Goal: Communication & Community: Share content

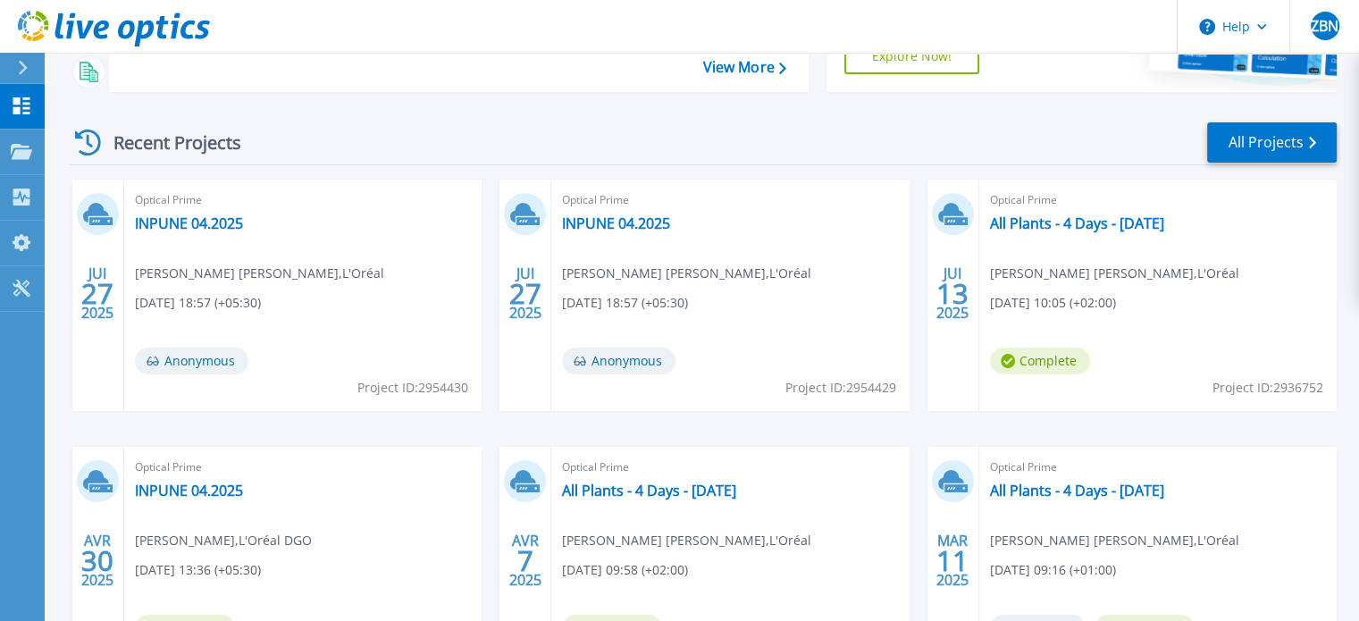
scroll to position [179, 0]
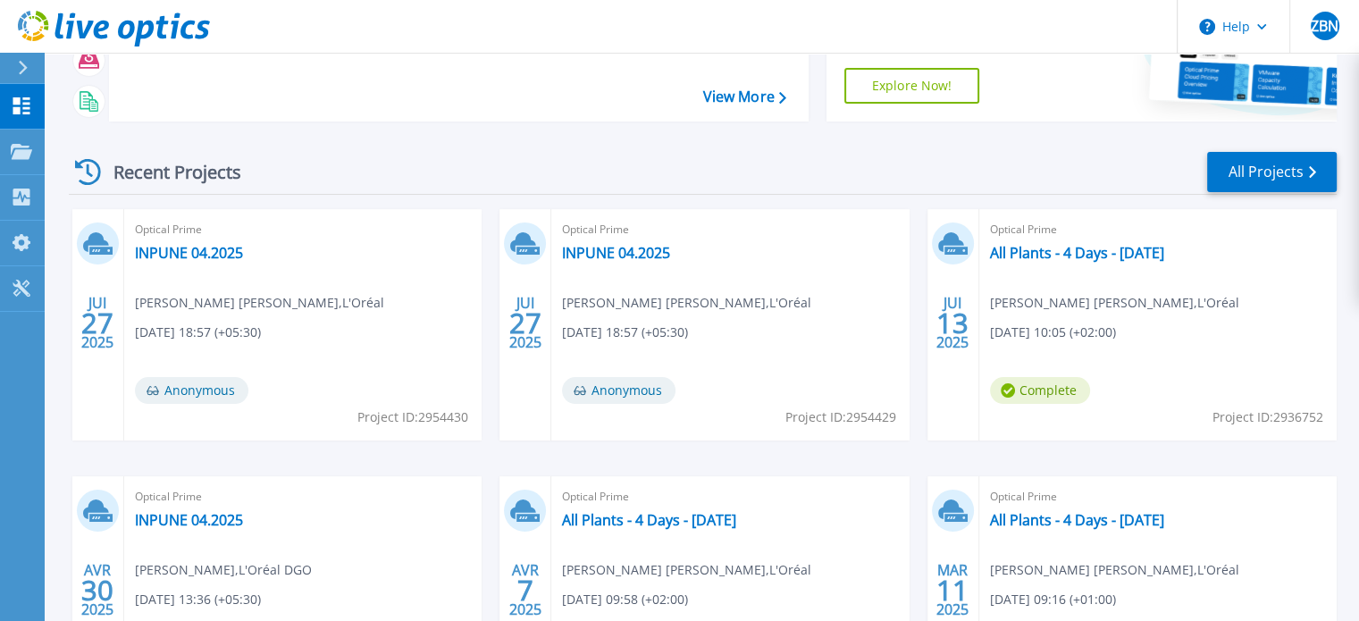
drag, startPoint x: 1169, startPoint y: 373, endPoint x: 1147, endPoint y: 381, distance: 22.6
click at [1169, 373] on div "Optical Prime All Plants - 4 Days - 05.06.2024 Zakari Ben Naoui , L'Oréal 06/13…" at bounding box center [1157, 324] width 357 height 231
click at [1084, 256] on link "All Plants - 4 Days - [DATE]" at bounding box center [1077, 253] width 174 height 18
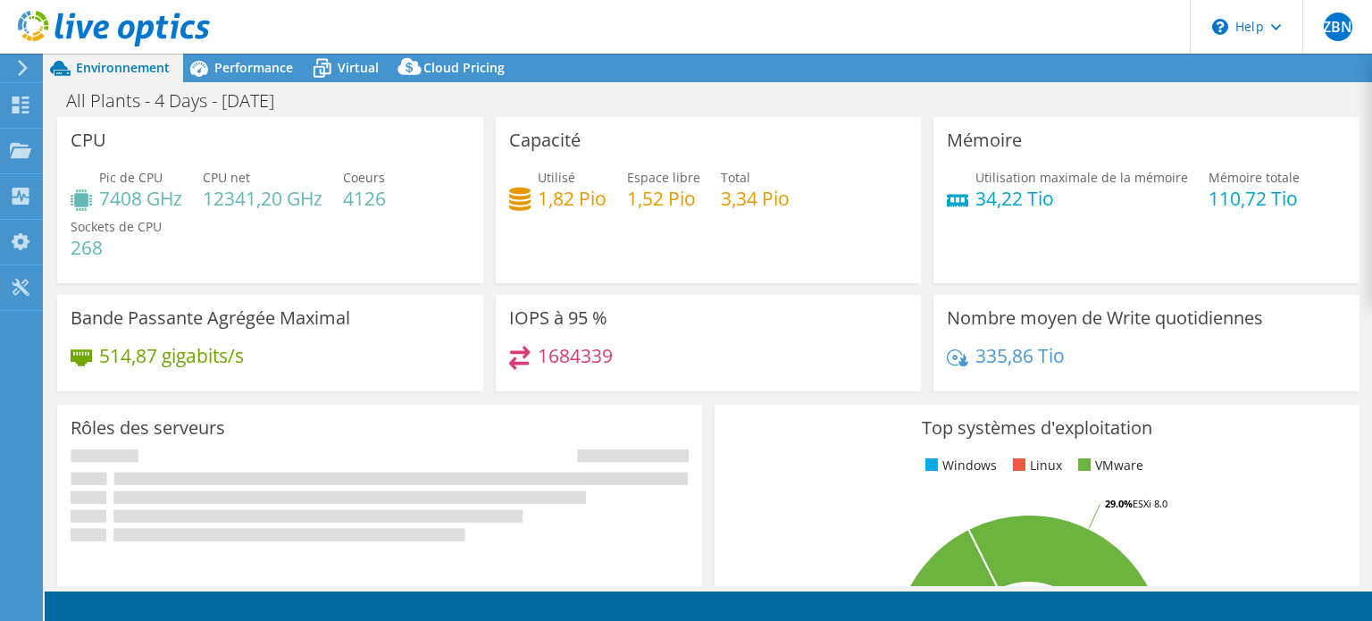
select select "USD"
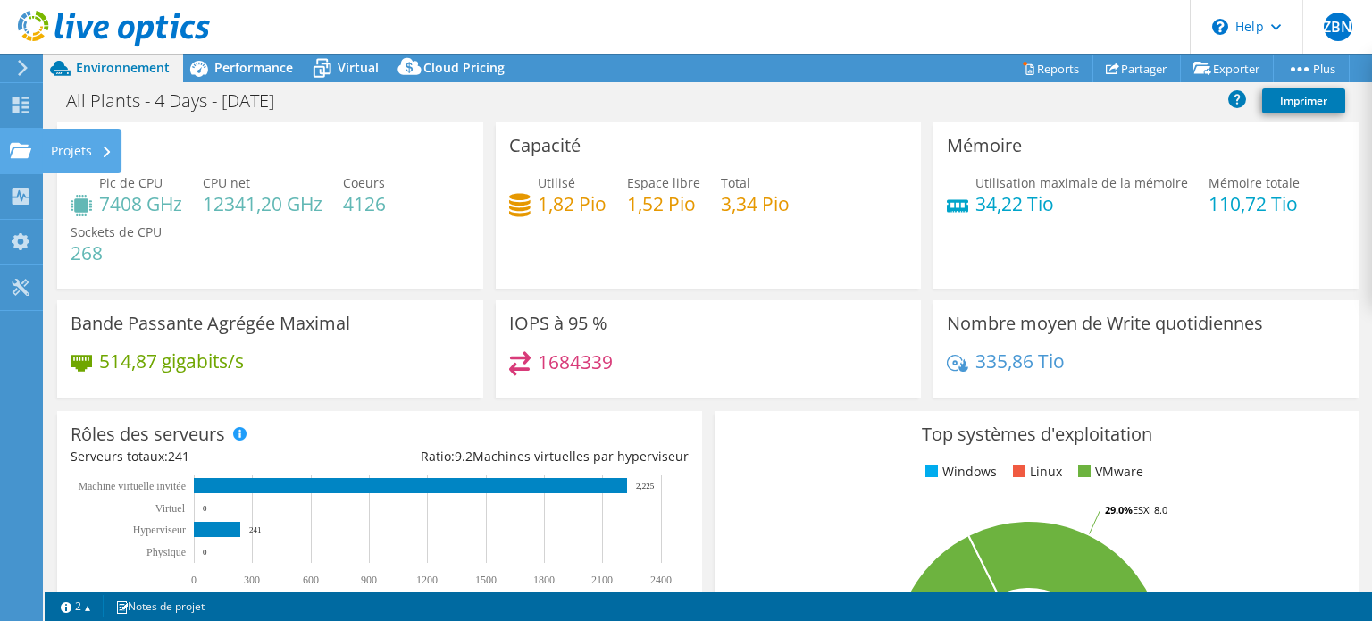
click at [14, 146] on icon at bounding box center [20, 150] width 21 height 17
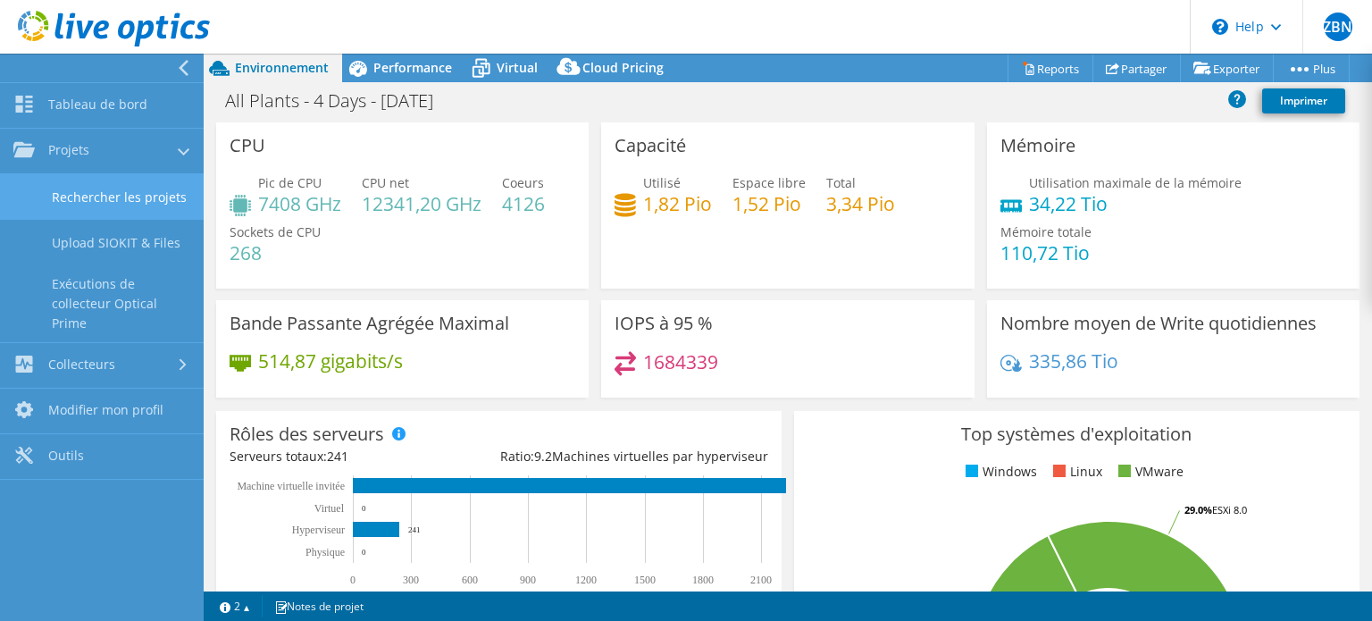
click at [82, 178] on link "Rechercher les projets" at bounding box center [102, 197] width 204 height 46
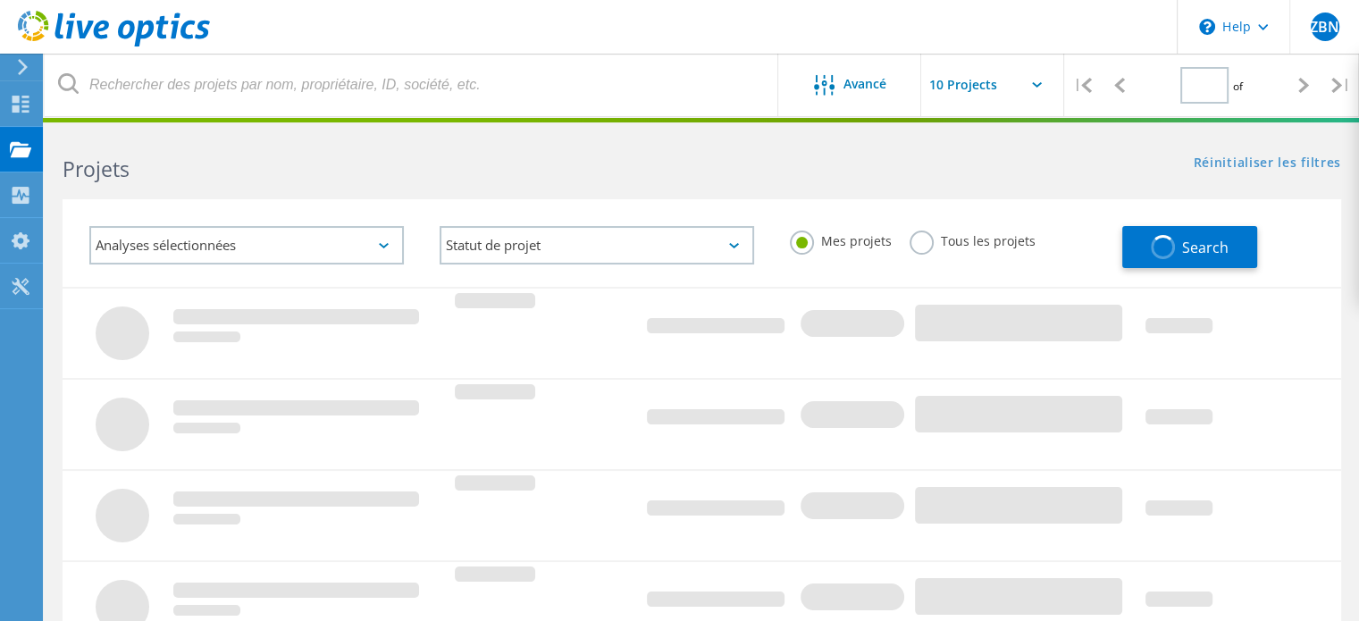
type input "1"
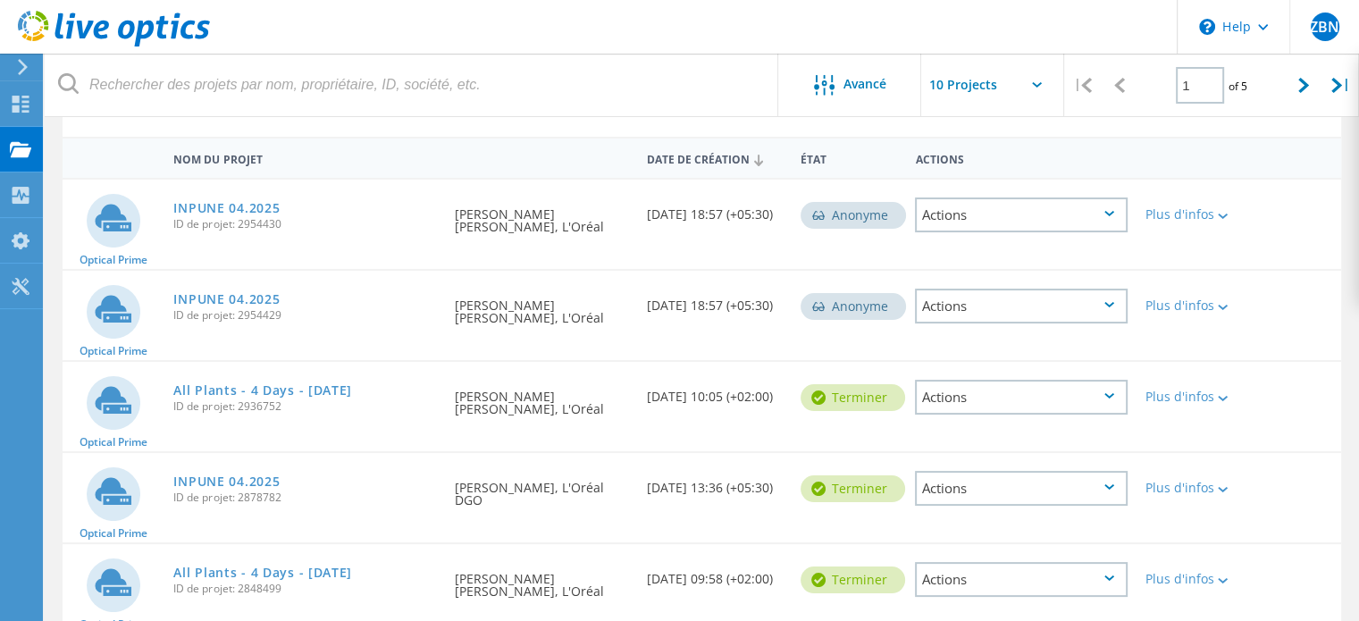
scroll to position [179, 0]
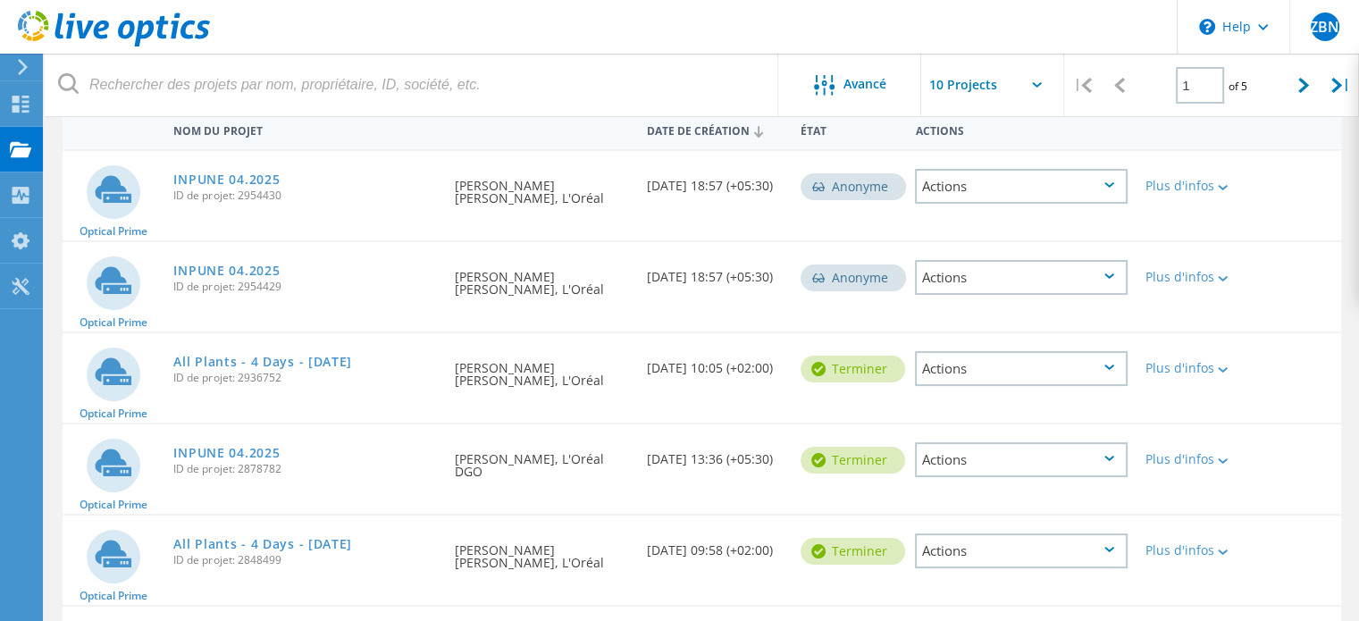
click at [1079, 373] on div "Actions" at bounding box center [1021, 368] width 213 height 35
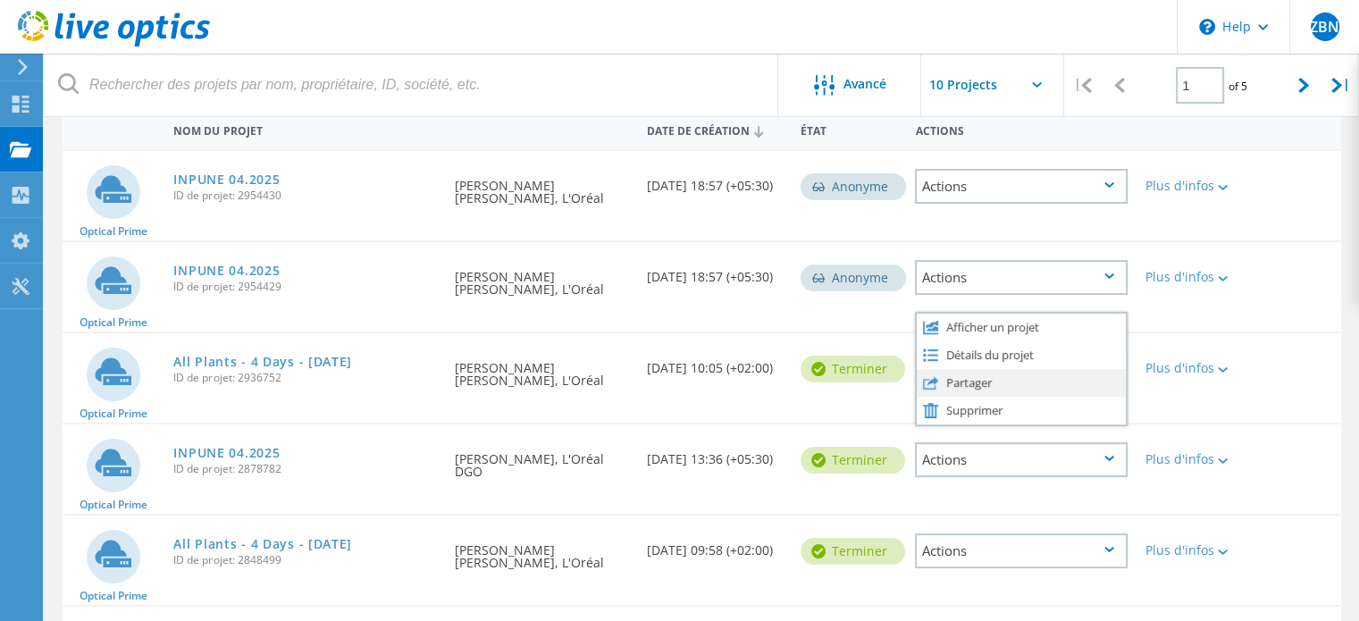
click at [982, 375] on div "Partager" at bounding box center [1021, 383] width 209 height 28
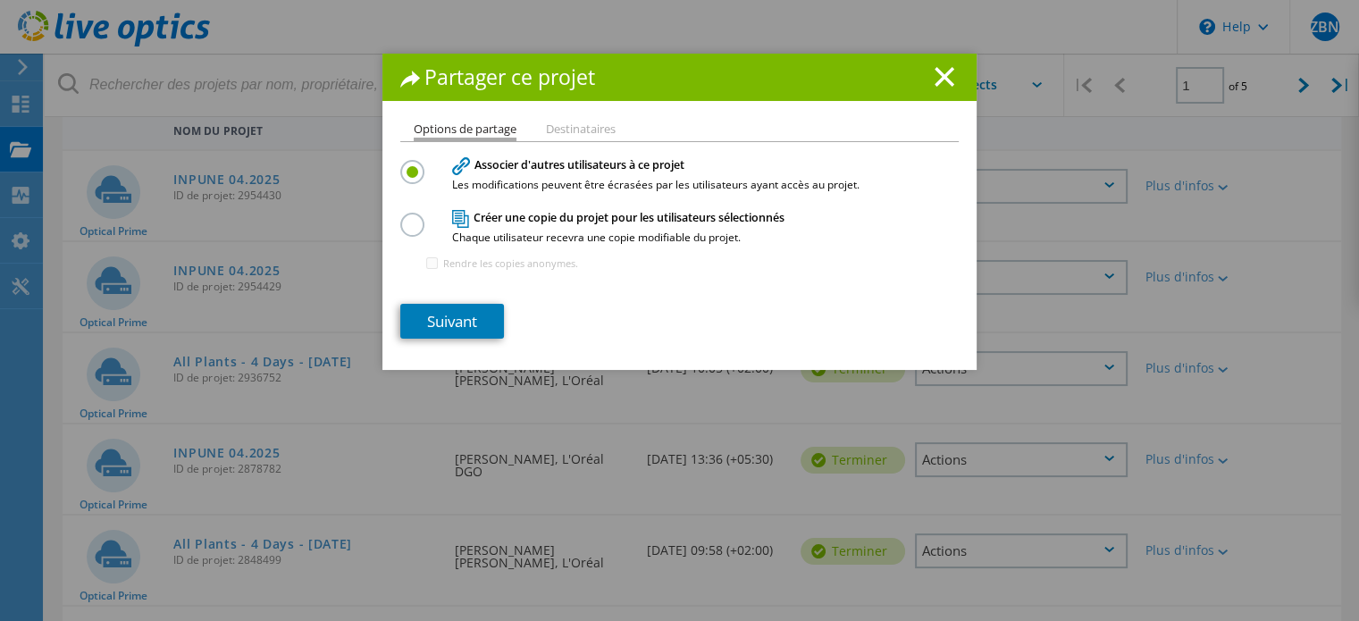
click at [554, 123] on li "Destinataires" at bounding box center [581, 130] width 70 height 14
click at [554, 129] on li "Destinataires" at bounding box center [581, 130] width 70 height 14
click at [441, 308] on link "Suivant" at bounding box center [452, 321] width 104 height 35
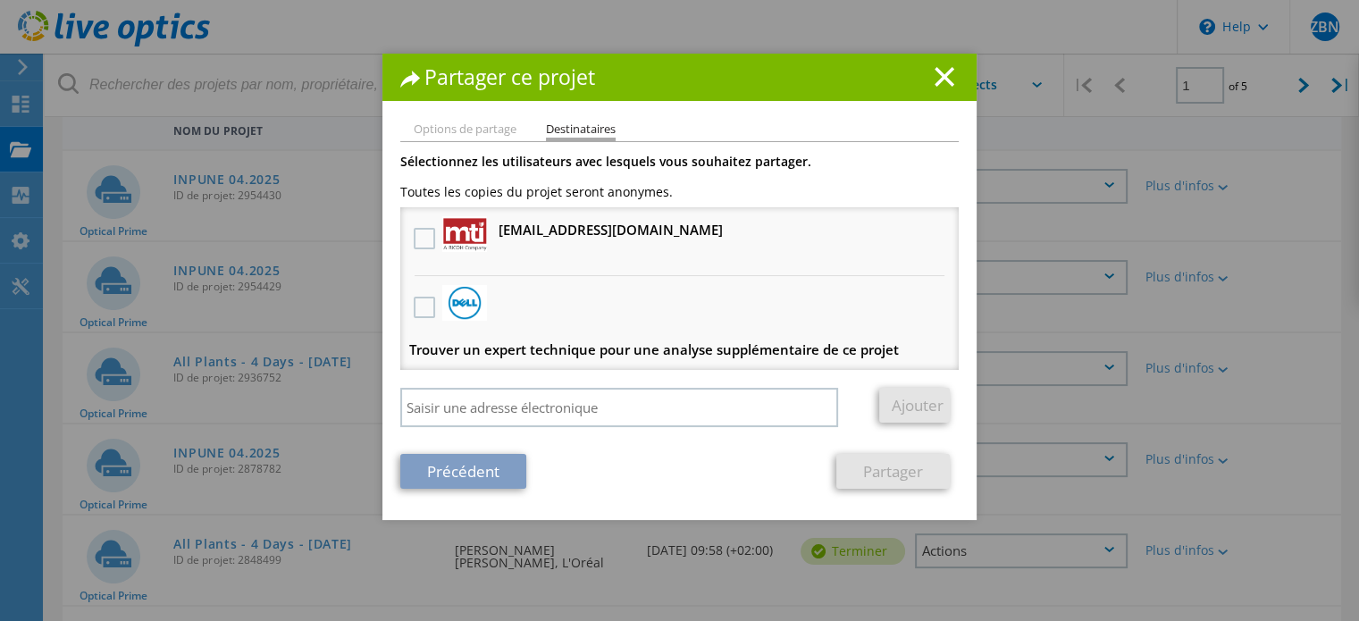
click at [416, 225] on div at bounding box center [424, 240] width 30 height 38
click at [419, 237] on label at bounding box center [427, 238] width 26 height 21
click at [0, 0] on input "checkbox" at bounding box center [0, 0] width 0 height 0
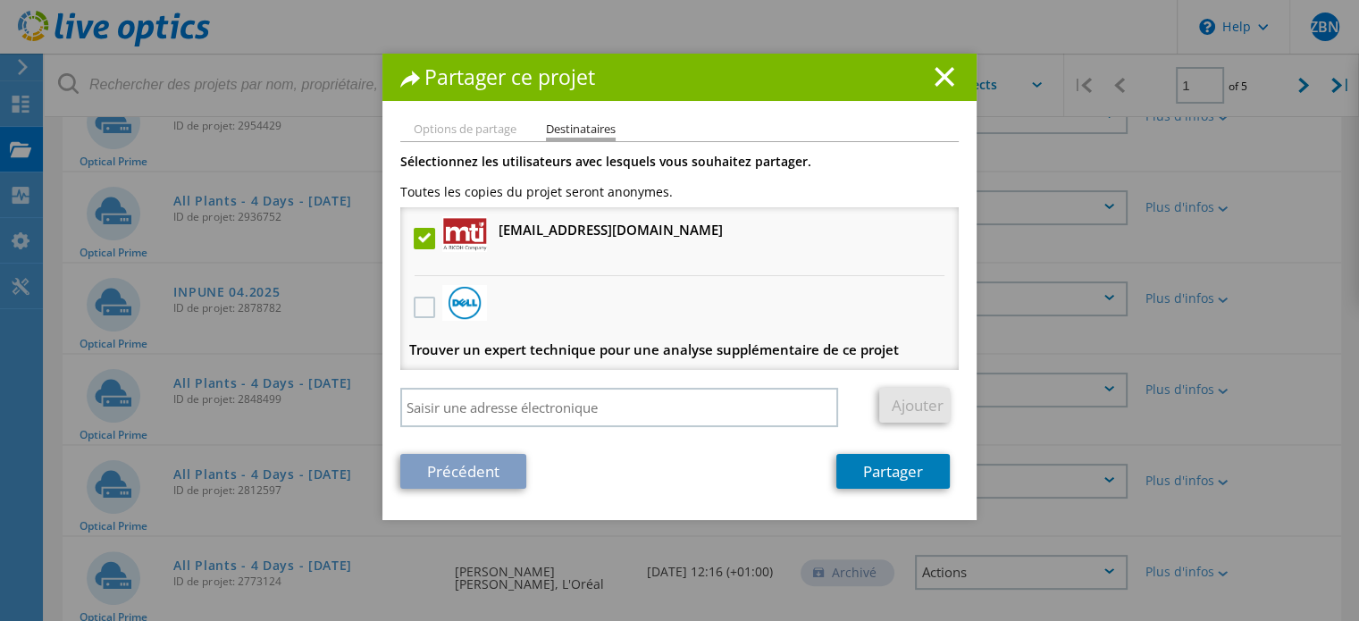
scroll to position [447, 0]
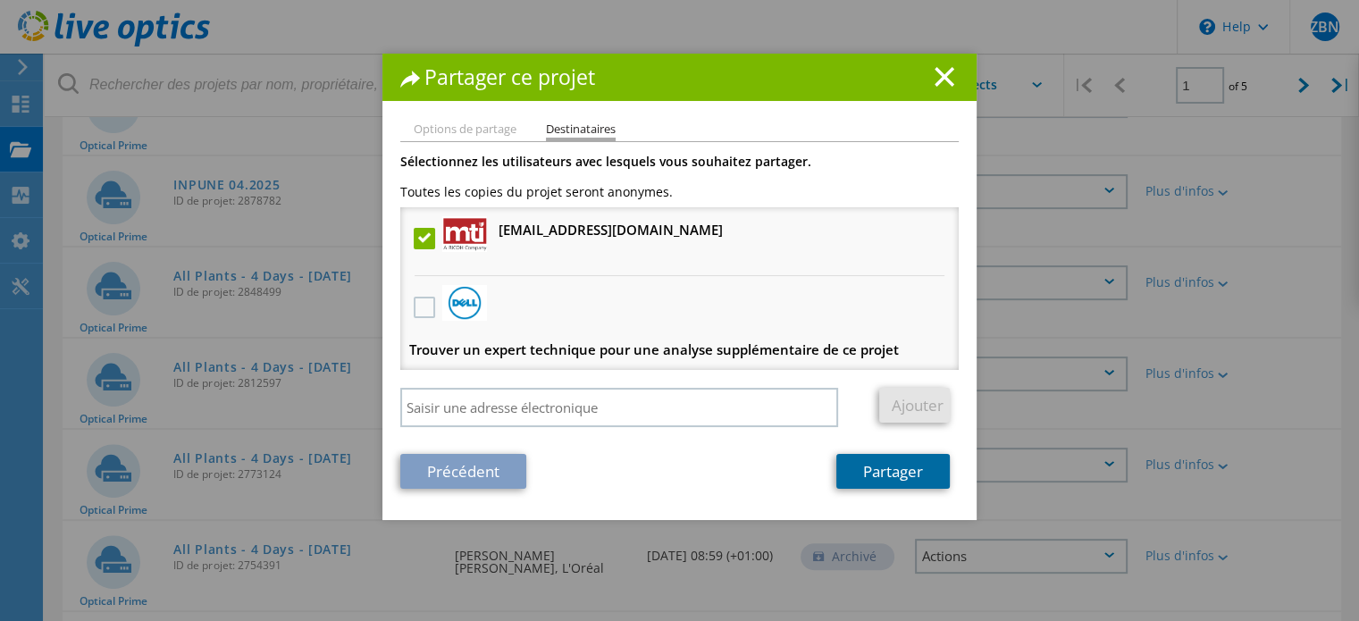
click at [882, 467] on link "Partager" at bounding box center [892, 471] width 113 height 35
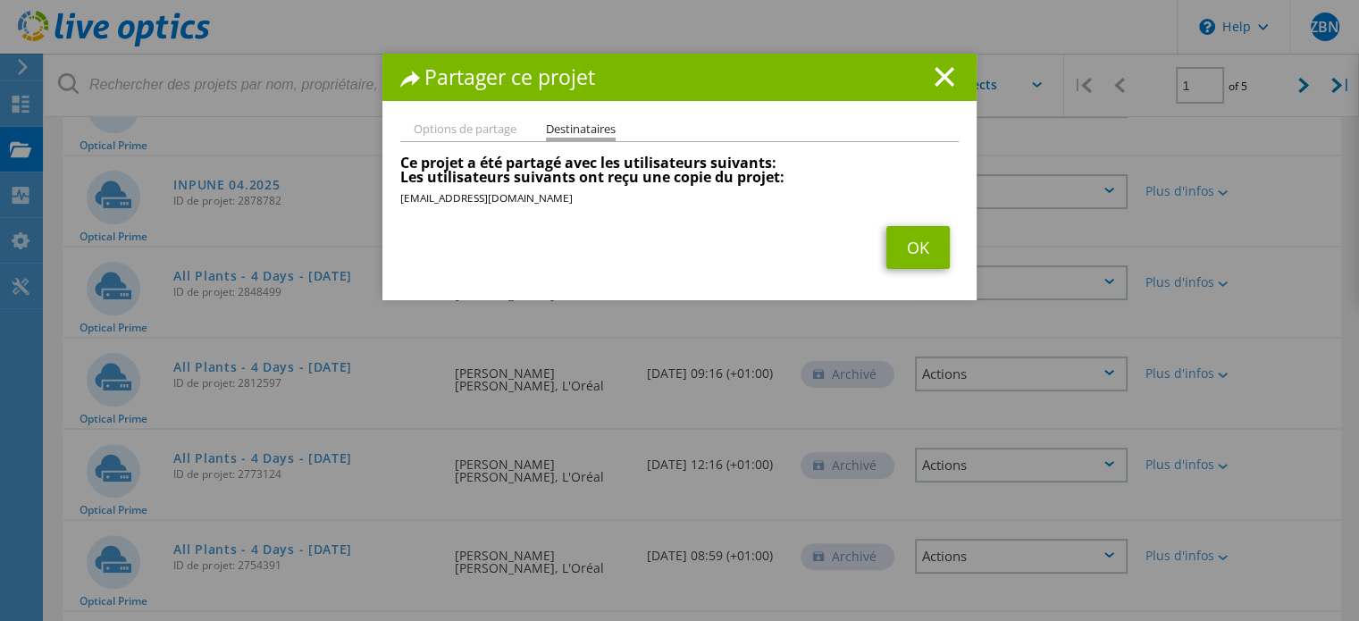
click at [929, 303] on div "Partager ce projet Options de partage Destinataires Associer d'autres utilisate…" at bounding box center [679, 337] width 1359 height 567
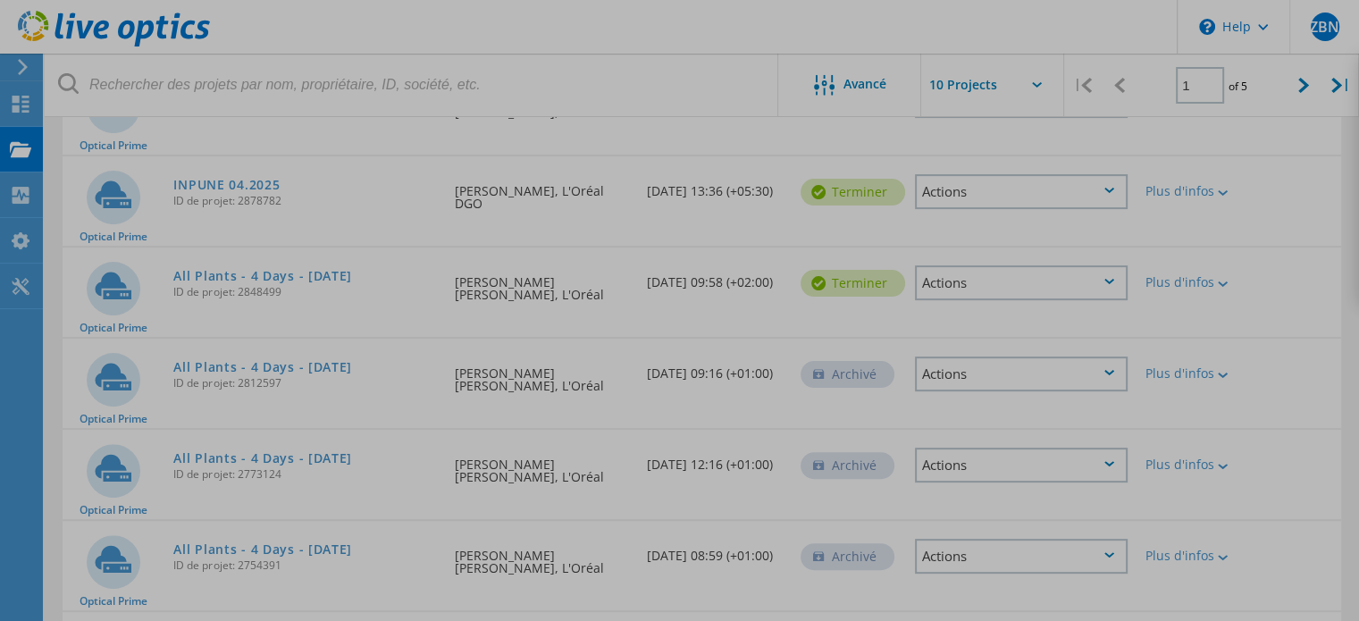
click at [927, 251] on div at bounding box center [679, 310] width 1359 height 621
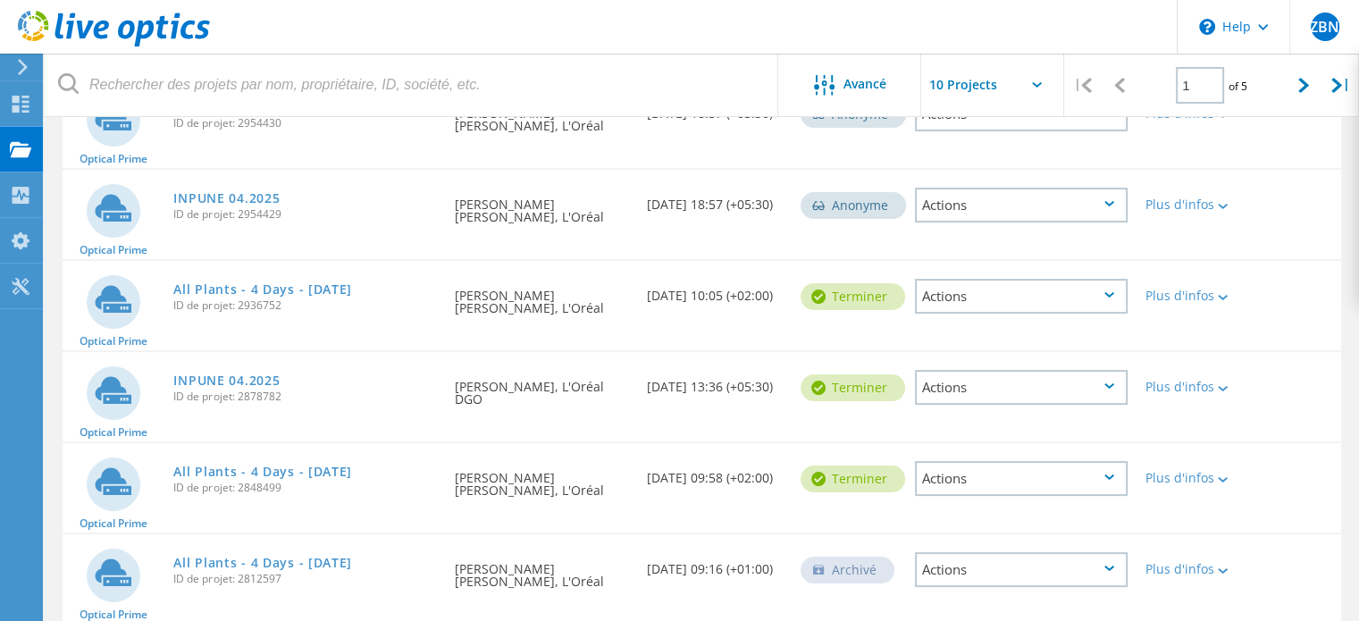
scroll to position [179, 0]
